Goal: Task Accomplishment & Management: Manage account settings

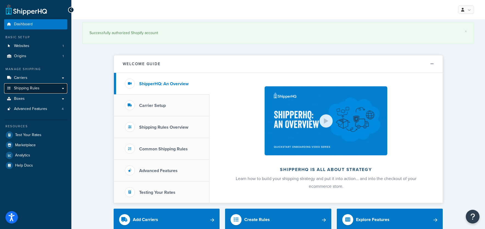
click at [41, 88] on link "Shipping Rules" at bounding box center [35, 88] width 63 height 10
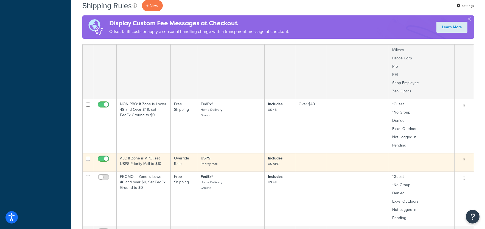
scroll to position [252, 0]
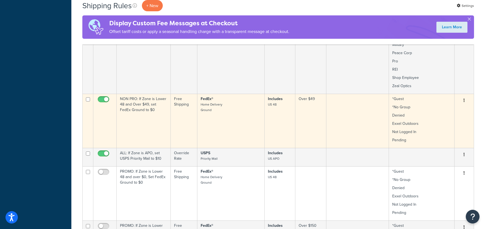
click at [423, 117] on p "Denied" at bounding box center [422, 115] width 59 height 5
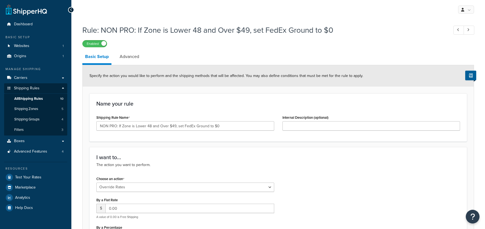
select select "OVERRIDE"
select select "LOCATION"
click at [38, 95] on link "All Shipping Rules 10" at bounding box center [35, 99] width 63 height 10
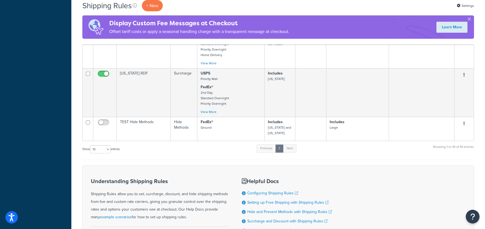
scroll to position [503, 0]
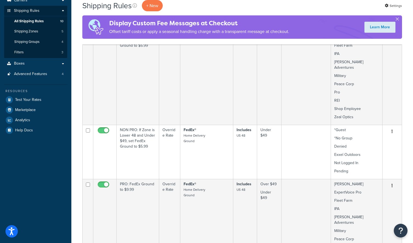
scroll to position [79, 0]
